Goal: Use online tool/utility: Use online tool/utility

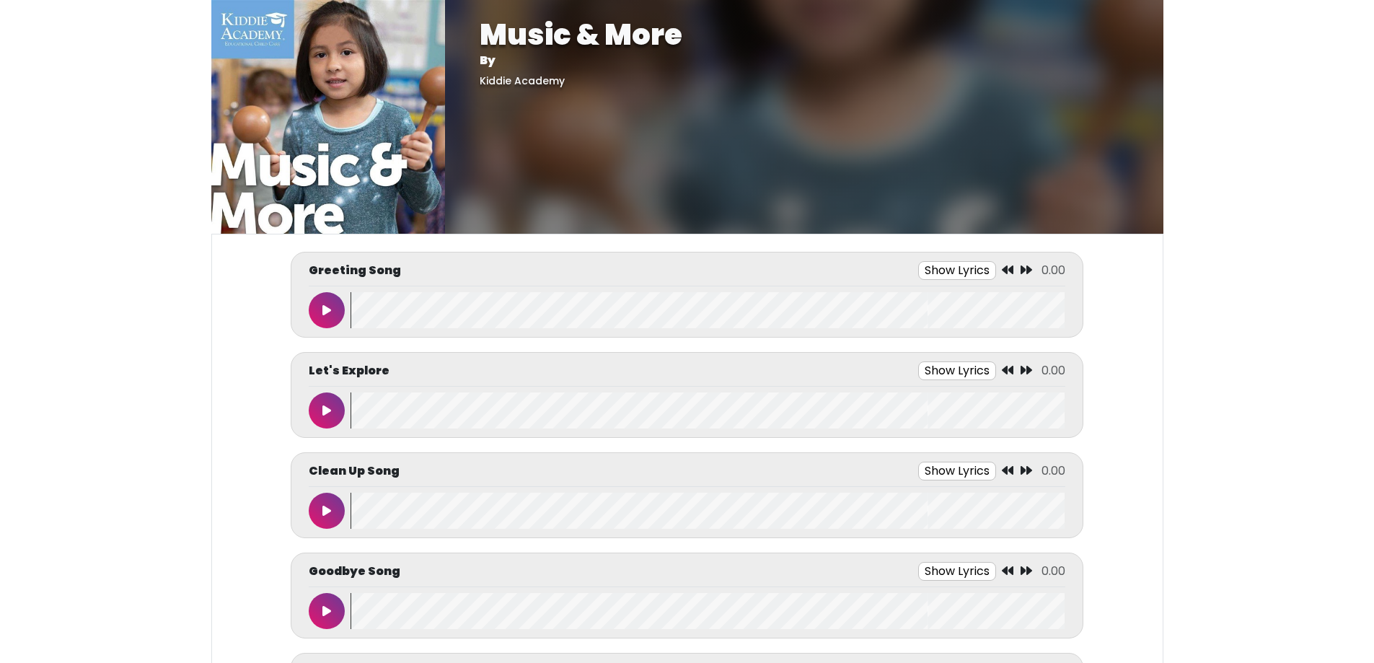
click at [315, 312] on button at bounding box center [327, 310] width 36 height 36
click at [323, 412] on icon at bounding box center [326, 411] width 9 height 12
click at [327, 412] on icon at bounding box center [326, 411] width 7 height 12
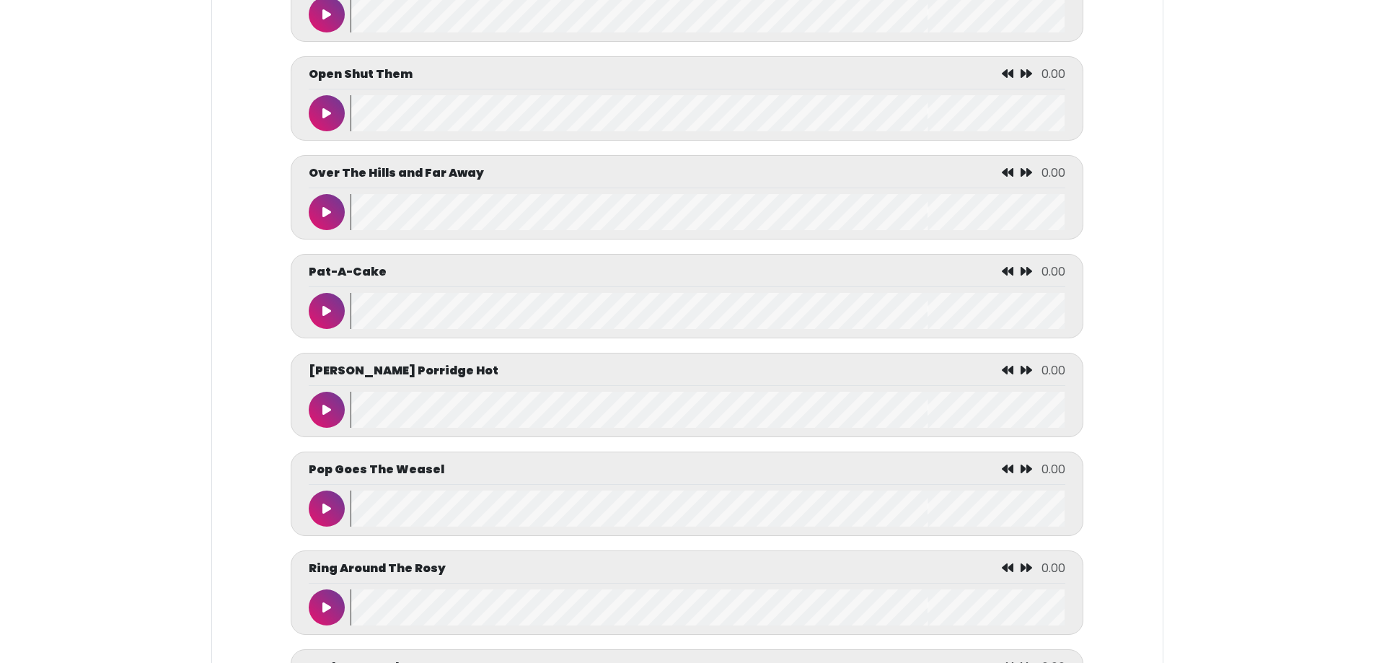
scroll to position [5482, 0]
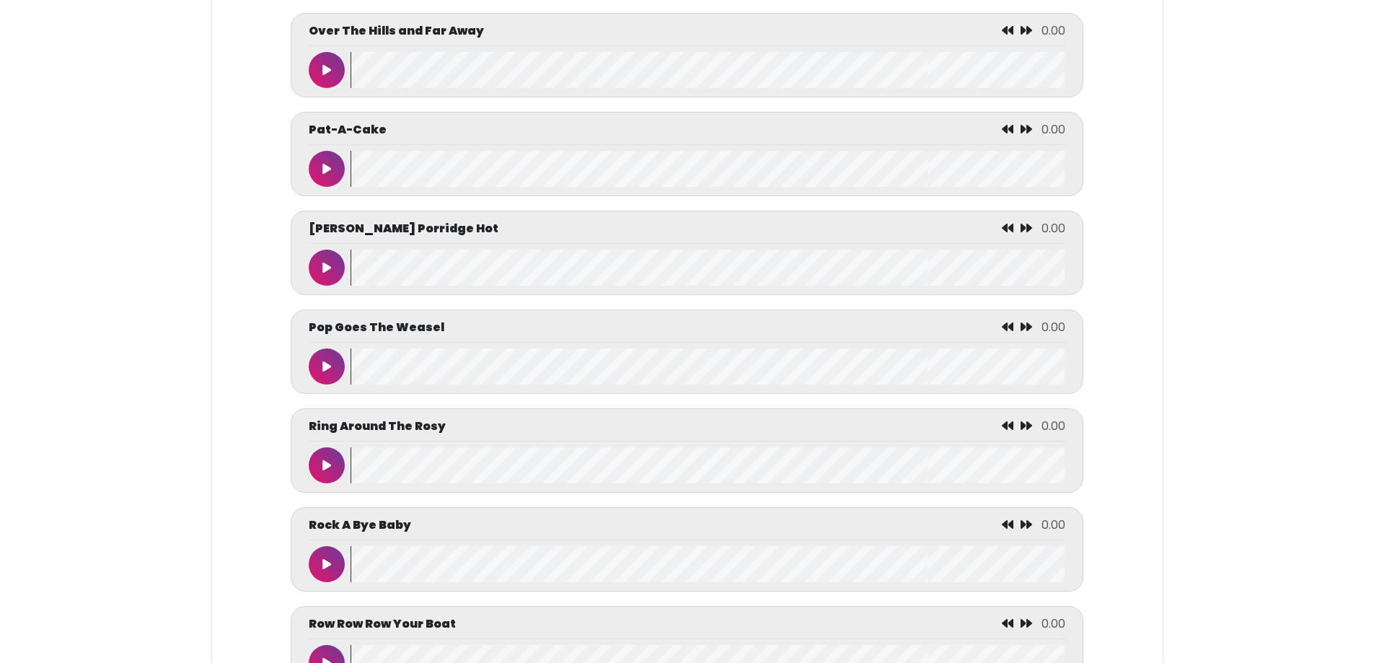
click at [323, 384] on button at bounding box center [327, 366] width 36 height 36
click at [333, 384] on button at bounding box center [327, 366] width 36 height 36
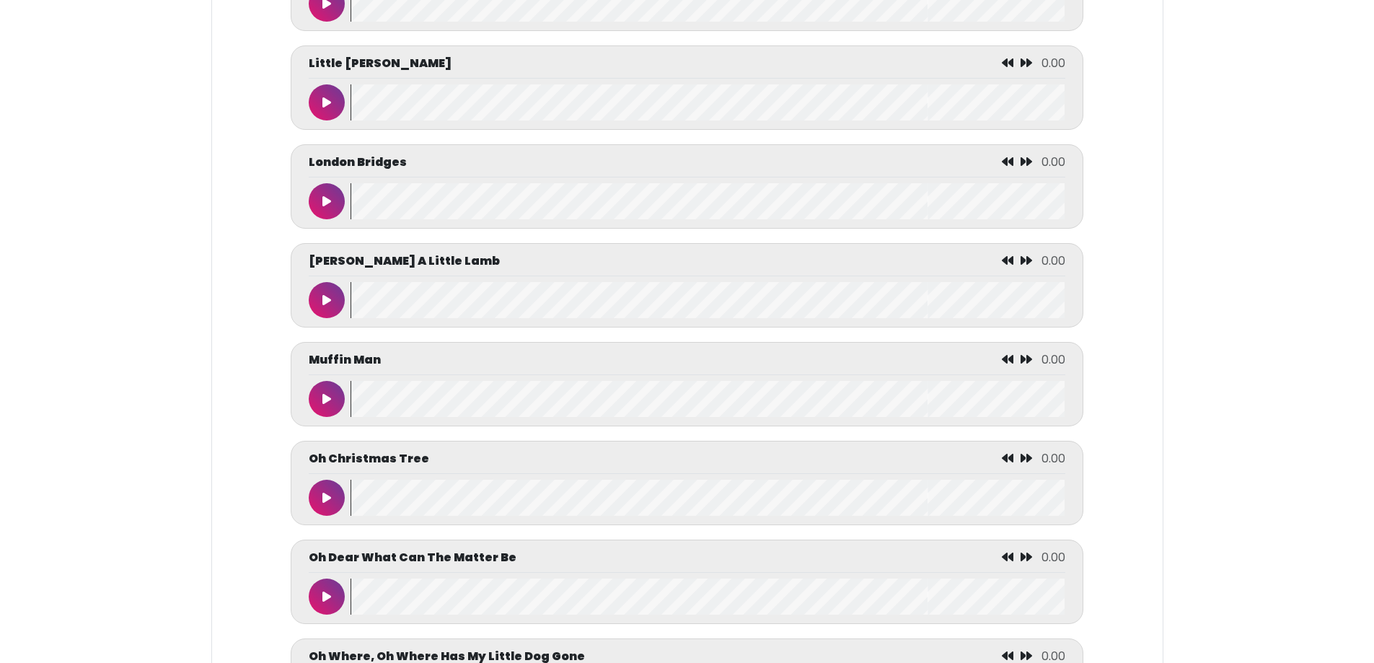
scroll to position [4601, 0]
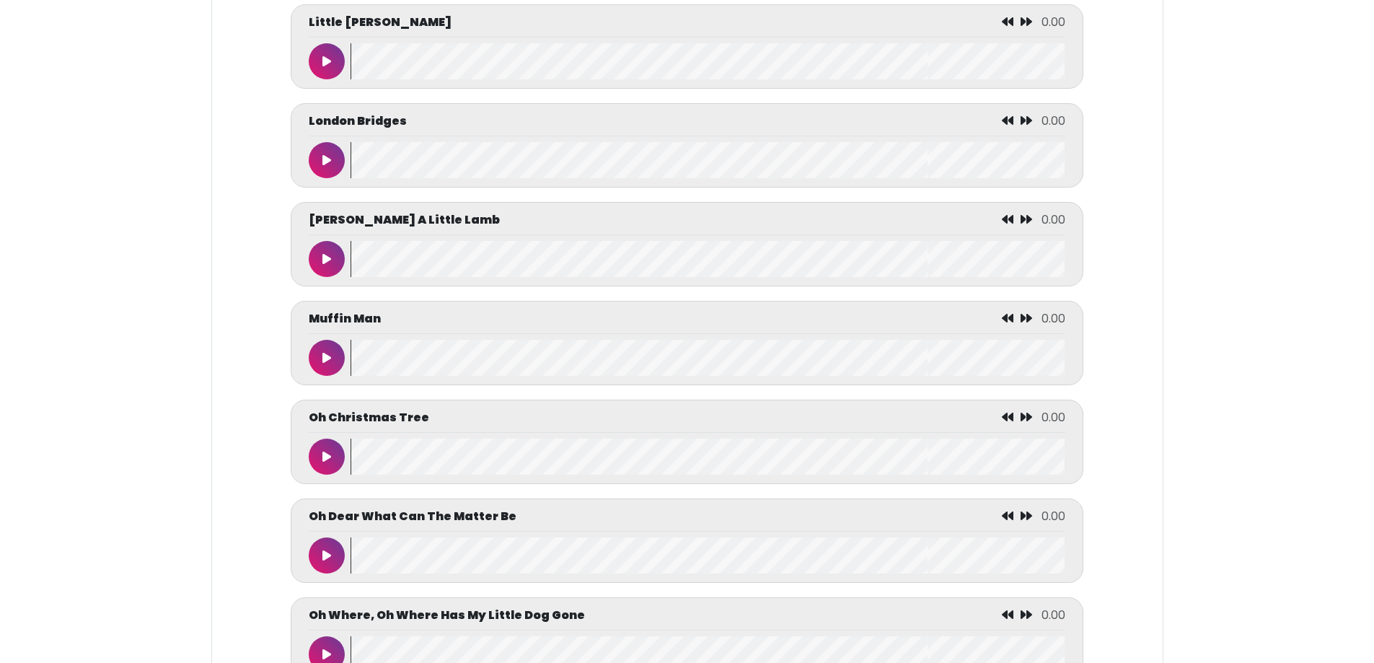
click at [323, 364] on icon at bounding box center [326, 358] width 9 height 12
click at [323, 364] on icon at bounding box center [326, 358] width 7 height 12
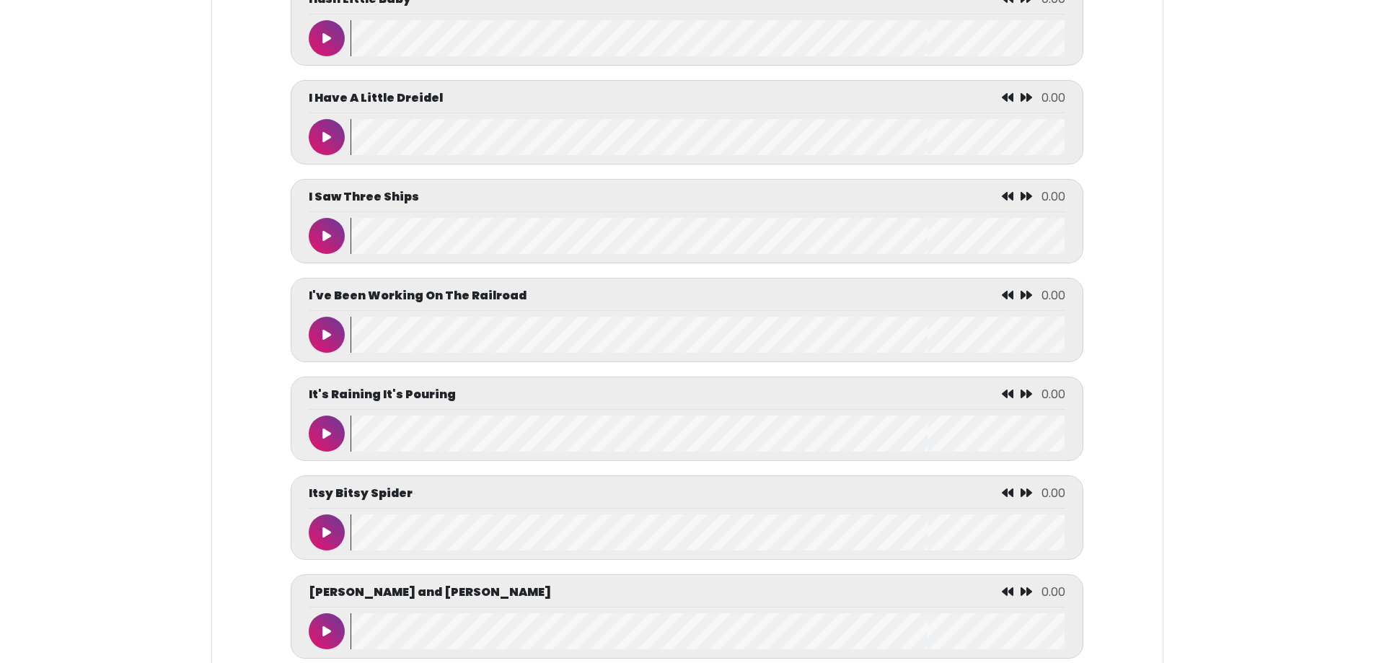
scroll to position [3823, 0]
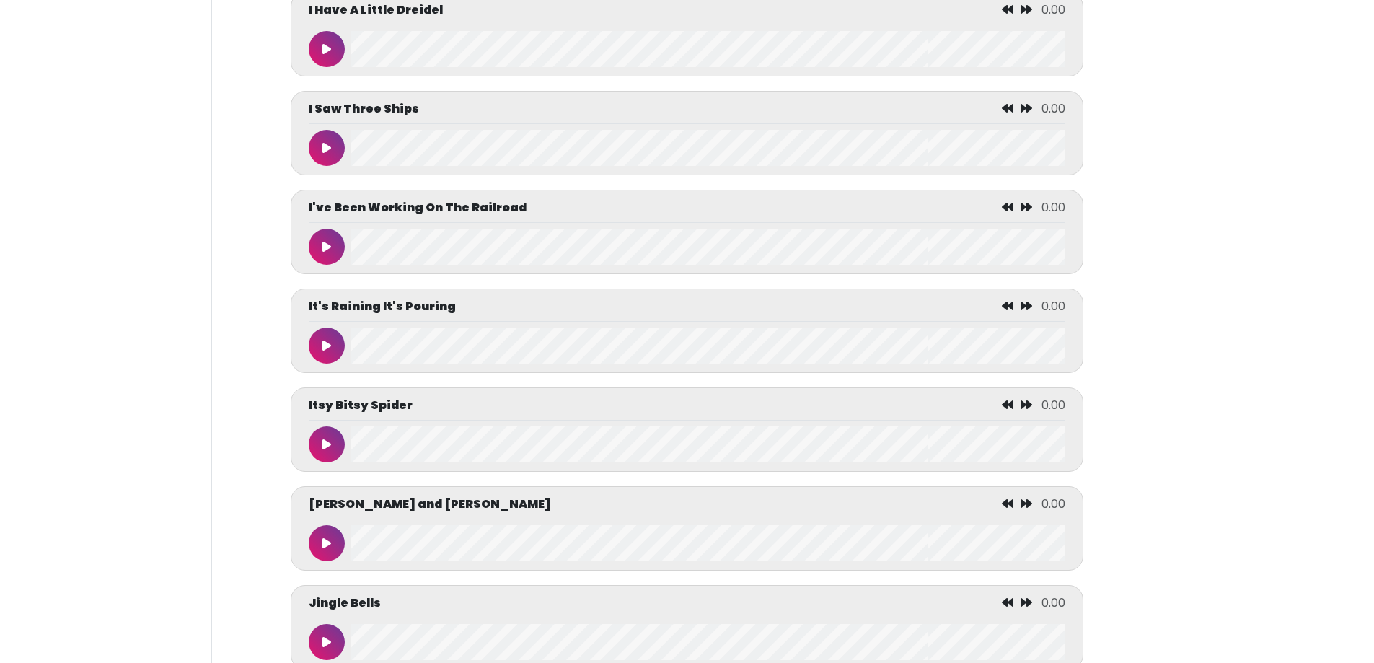
click at [319, 462] on button at bounding box center [327, 444] width 36 height 36
click at [320, 462] on button at bounding box center [327, 444] width 36 height 36
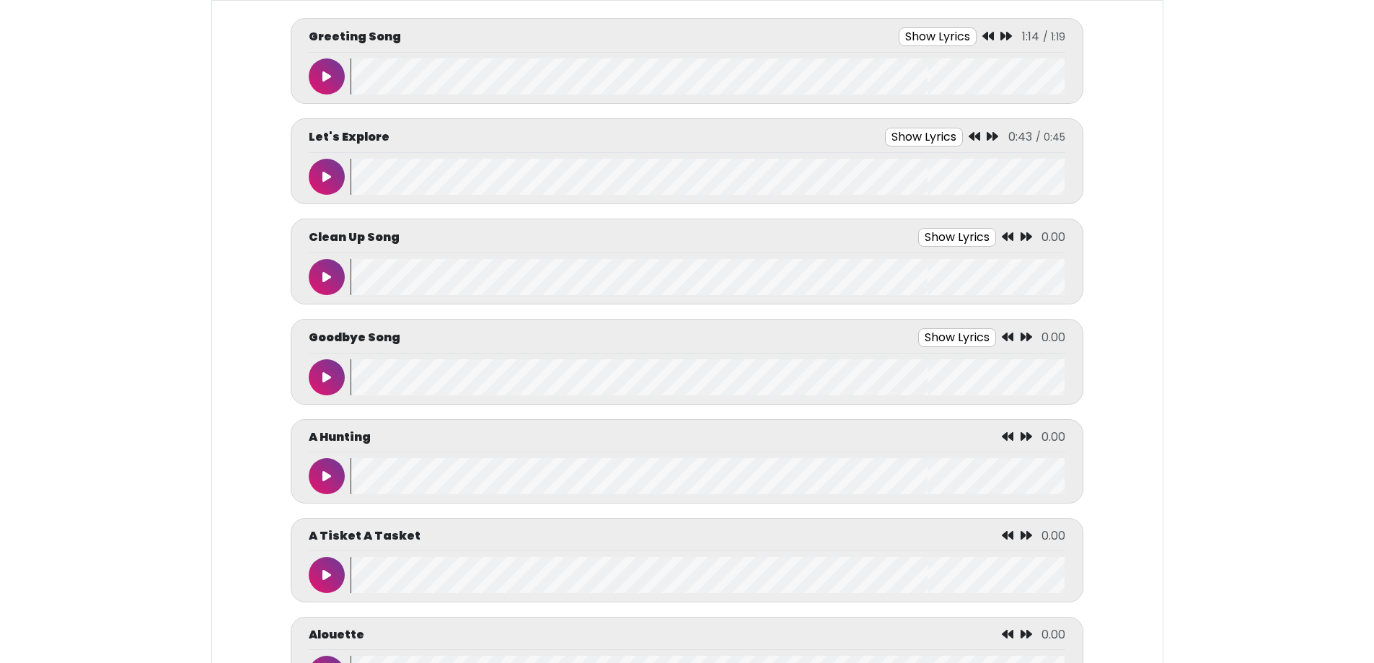
scroll to position [0, 0]
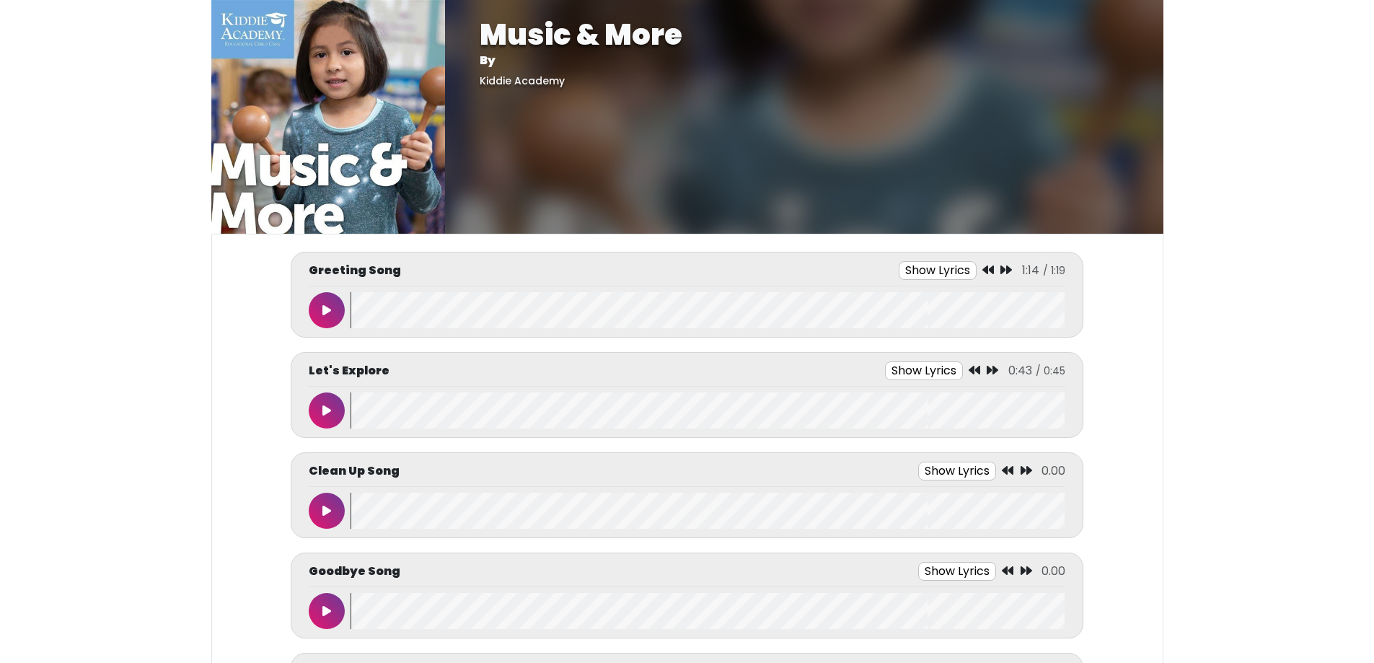
click at [326, 506] on icon at bounding box center [326, 511] width 9 height 12
click at [328, 506] on icon at bounding box center [326, 511] width 7 height 12
click at [322, 512] on button at bounding box center [327, 511] width 36 height 36
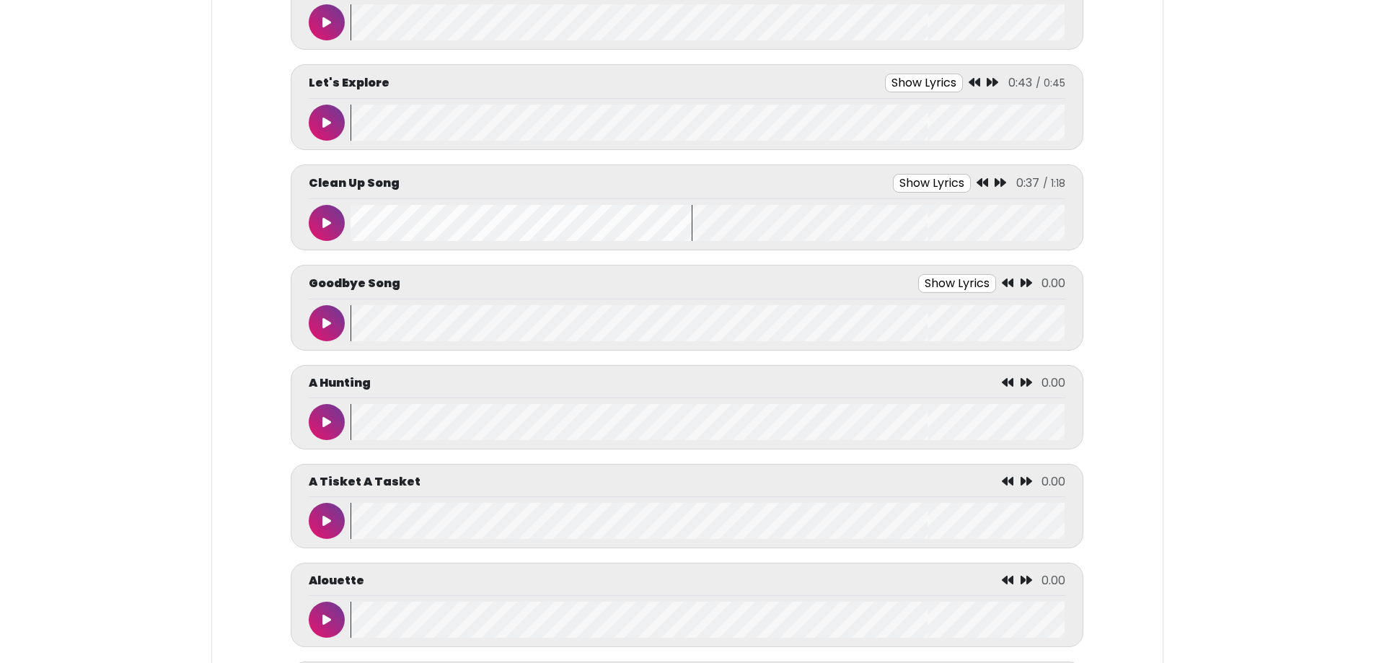
scroll to position [289, 0]
click at [312, 333] on button at bounding box center [327, 322] width 36 height 36
click at [311, 327] on button at bounding box center [327, 322] width 36 height 36
click at [323, 331] on button at bounding box center [327, 322] width 36 height 36
